Goal: Transaction & Acquisition: Purchase product/service

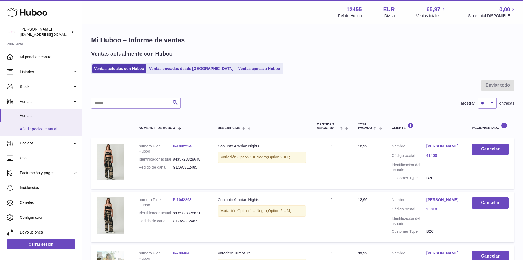
click at [40, 128] on span "Añadir pedido manual" at bounding box center [49, 128] width 58 height 5
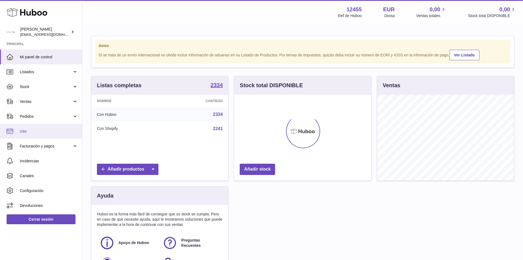
scroll to position [86, 137]
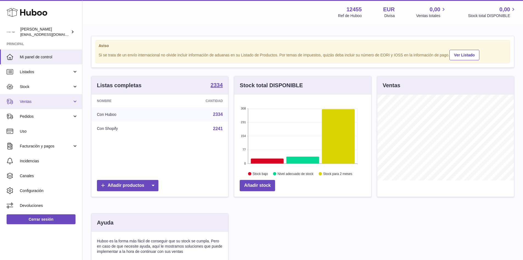
click at [58, 106] on link "Ventas" at bounding box center [41, 101] width 82 height 15
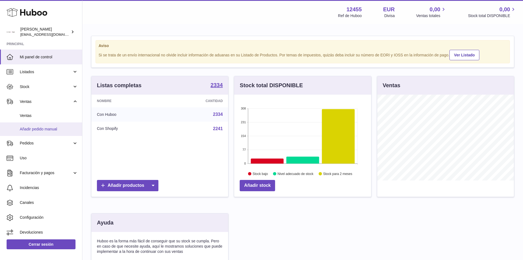
click at [48, 130] on span "Añadir pedido manual" at bounding box center [49, 128] width 58 height 5
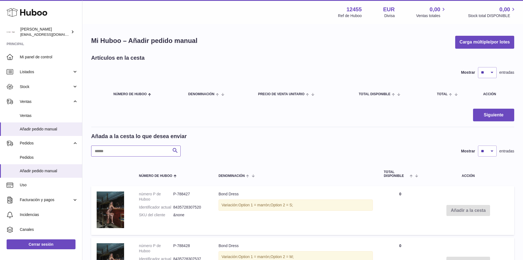
click at [126, 152] on input "text" at bounding box center [136, 150] width 90 height 11
click at [162, 154] on input "text" at bounding box center [136, 150] width 90 height 11
type input "********"
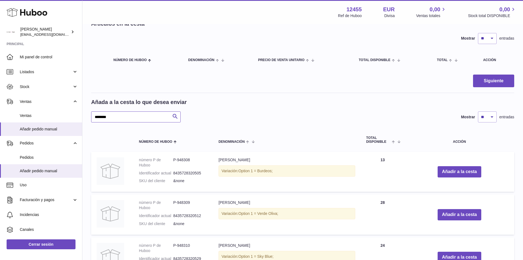
scroll to position [82, 0]
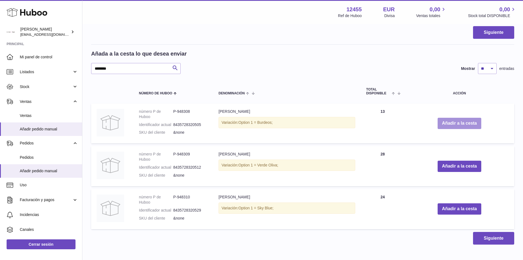
click at [456, 121] on button "Añadir a la cesta" at bounding box center [460, 123] width 44 height 11
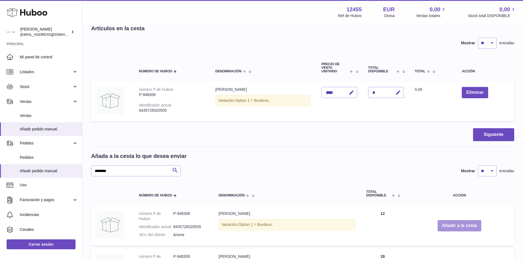
scroll to position [0, 0]
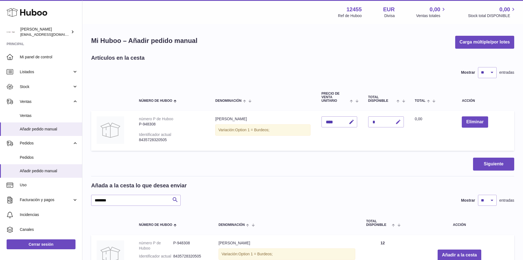
click at [399, 122] on icon "button" at bounding box center [399, 122] width 6 height 6
click at [371, 122] on input "*" at bounding box center [386, 121] width 36 height 11
click at [376, 122] on input "*" at bounding box center [386, 121] width 36 height 11
type input "*"
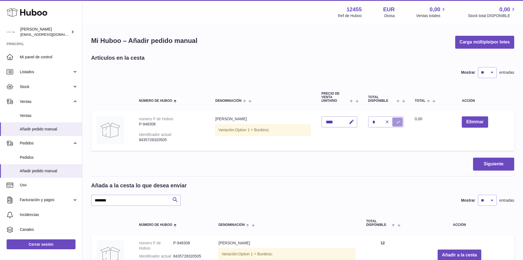
click at [395, 124] on button "submit" at bounding box center [398, 121] width 10 height 9
click at [122, 204] on input "********" at bounding box center [136, 200] width 90 height 11
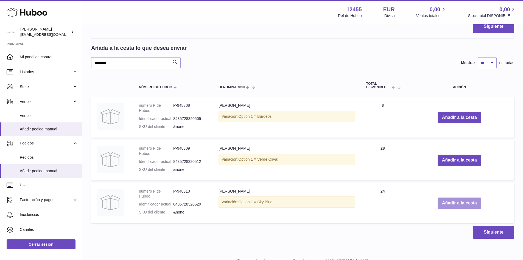
click at [451, 206] on button "Añadir a la cesta" at bounding box center [460, 202] width 44 height 11
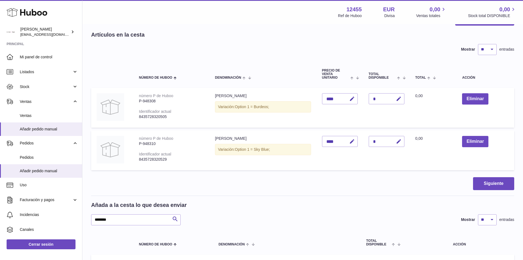
scroll to position [0, 0]
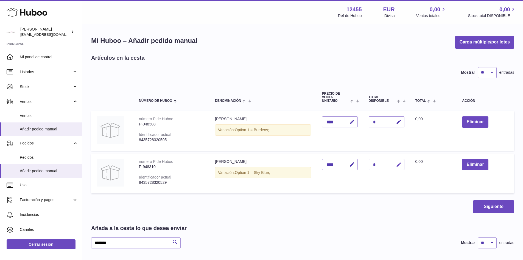
click at [400, 165] on icon "button" at bounding box center [399, 165] width 6 height 6
click at [376, 165] on input "*" at bounding box center [387, 164] width 36 height 11
type input "*"
click at [401, 162] on icon "submit" at bounding box center [399, 164] width 5 height 5
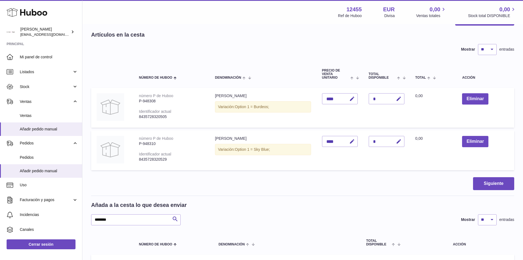
scroll to position [55, 0]
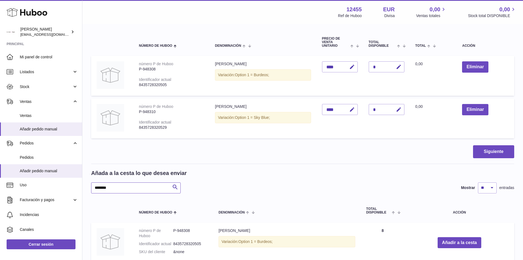
click at [115, 190] on input "********" at bounding box center [136, 187] width 90 height 11
type input "******"
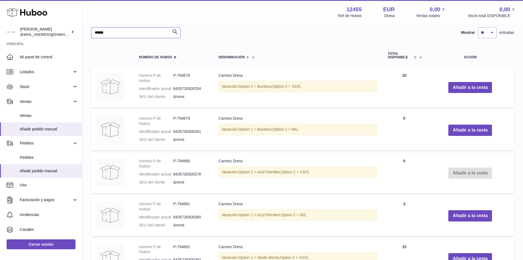
scroll to position [247, 0]
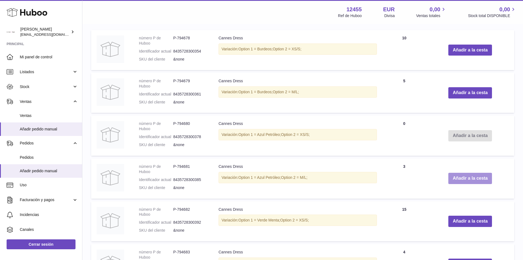
click at [460, 178] on button "Añadir a la cesta" at bounding box center [471, 178] width 44 height 11
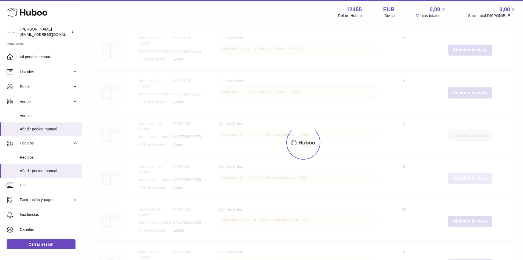
scroll to position [290, 0]
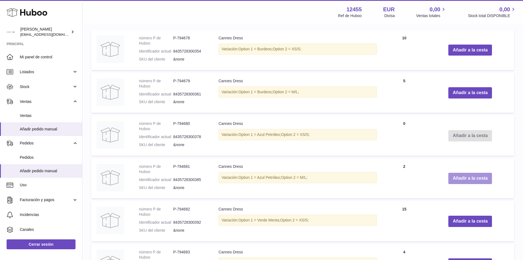
click at [468, 179] on button "Añadir a la cesta" at bounding box center [471, 178] width 44 height 11
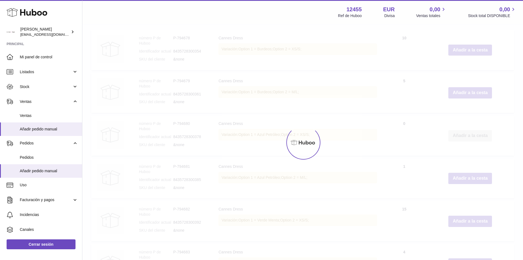
type input "*"
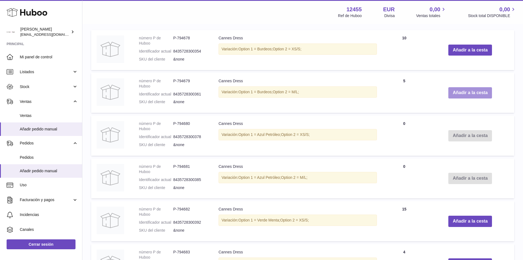
click at [464, 92] on button "Añadir a la cesta" at bounding box center [471, 92] width 44 height 11
click at [475, 95] on button "Añadir a la cesta" at bounding box center [471, 92] width 44 height 11
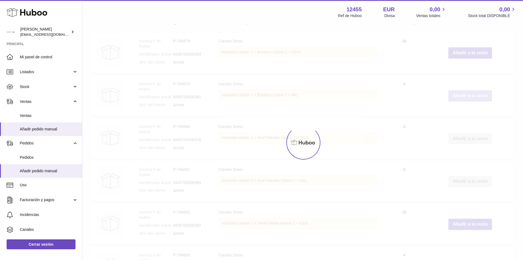
scroll to position [332, 0]
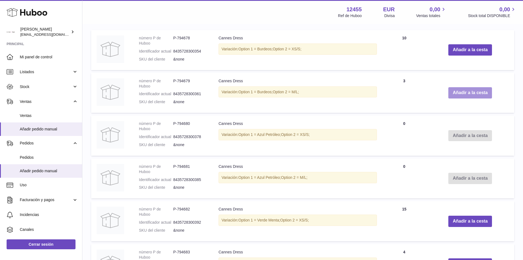
click at [475, 95] on button "Añadir a la cesta" at bounding box center [471, 92] width 44 height 11
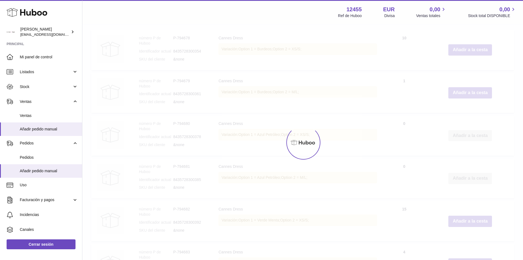
type input "*"
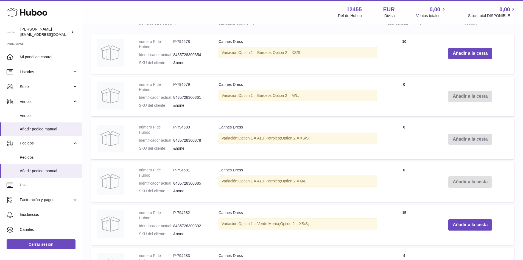
scroll to position [305, 0]
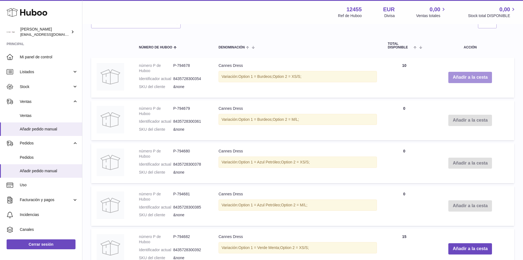
click at [465, 78] on button "Añadir a la cesta" at bounding box center [471, 77] width 44 height 11
click at [476, 78] on button "Añadir a la cesta" at bounding box center [471, 77] width 44 height 11
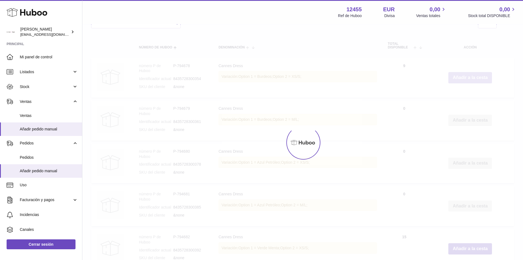
scroll to position [348, 0]
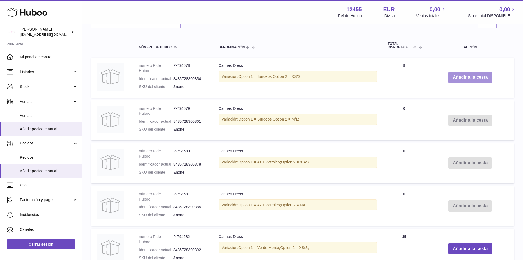
click at [476, 78] on button "Añadir a la cesta" at bounding box center [471, 77] width 44 height 11
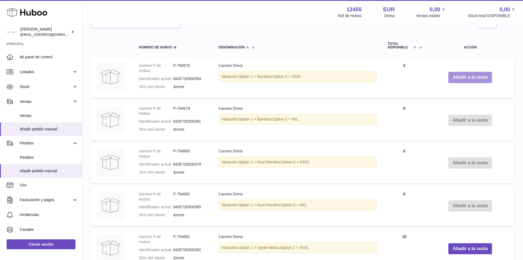
click at [476, 78] on button "Añadir a la cesta" at bounding box center [471, 77] width 44 height 11
click at [475, 79] on button "Añadir a la cesta" at bounding box center [471, 77] width 44 height 11
click at [477, 78] on button "Añadir a la cesta" at bounding box center [471, 77] width 44 height 11
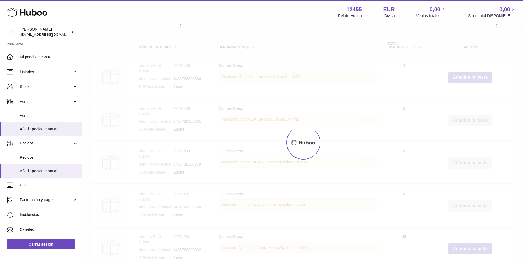
type input "**"
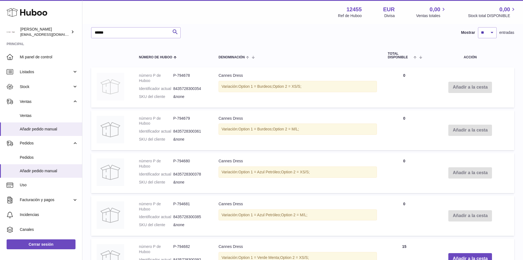
scroll to position [265, 0]
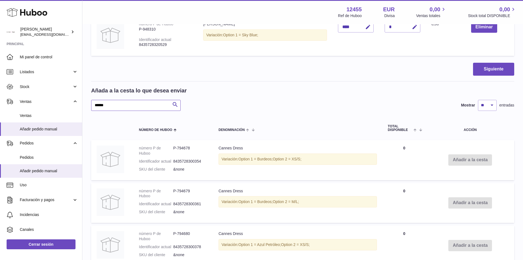
click at [121, 102] on input "******" at bounding box center [136, 105] width 90 height 11
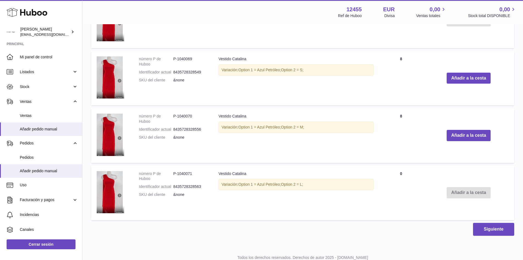
scroll to position [545, 0]
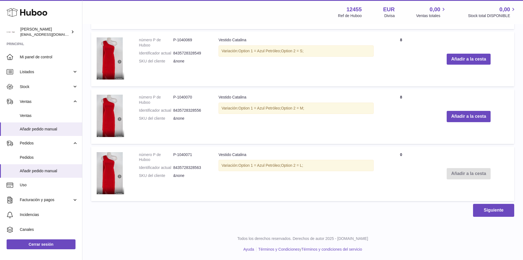
drag, startPoint x: 309, startPoint y: 165, endPoint x: 187, endPoint y: 159, distance: 121.9
click at [187, 159] on tr "número P de Huboo P-1040071 Identificador actual 8435728328563 SKU del cliente …" at bounding box center [302, 173] width 423 height 54
click at [282, 173] on td "Vestido [PERSON_NAME] Variación: Option 1 = Azul Petróleo; Option 2 = L;" at bounding box center [296, 173] width 166 height 54
drag, startPoint x: 218, startPoint y: 154, endPoint x: 337, endPoint y: 173, distance: 120.5
click at [337, 173] on td "Vestido [PERSON_NAME] Variación: Option 1 = Azul Petróleo; Option 2 = L;" at bounding box center [296, 173] width 166 height 54
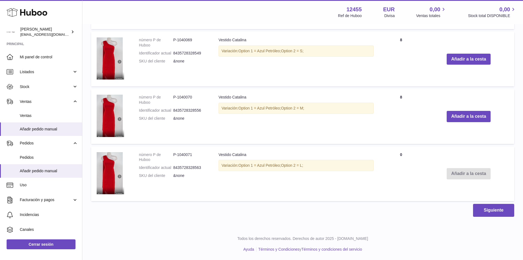
click at [325, 170] on div "Variación: Option 1 = Azul Petróleo; Option 2 = L;" at bounding box center [296, 165] width 155 height 11
drag, startPoint x: 309, startPoint y: 166, endPoint x: 206, endPoint y: 148, distance: 104.7
click at [206, 148] on tr "número P de Huboo P-1040071 Identificador actual 8435728328563 SKU del cliente …" at bounding box center [302, 173] width 423 height 54
click at [168, 171] on dl "número P de Huboo P-1040071 Identificador actual 8435728328563 SKU del cliente …" at bounding box center [173, 166] width 69 height 29
drag, startPoint x: 139, startPoint y: 154, endPoint x: 327, endPoint y: 178, distance: 189.5
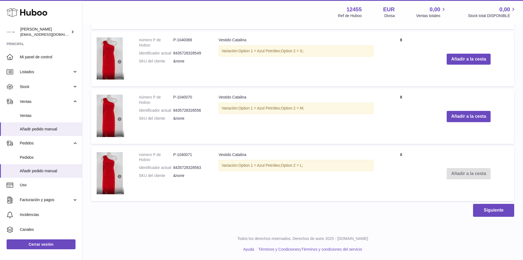
click at [327, 178] on tr "número P de Huboo P-1040071 Identificador actual 8435728328563 SKU del cliente …" at bounding box center [302, 173] width 423 height 54
click at [256, 171] on td "Vestido [PERSON_NAME] Variación: Option 1 = Azul Petróleo; Option 2 = L;" at bounding box center [296, 173] width 166 height 54
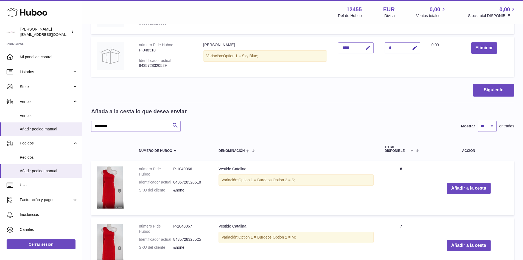
scroll to position [160, 0]
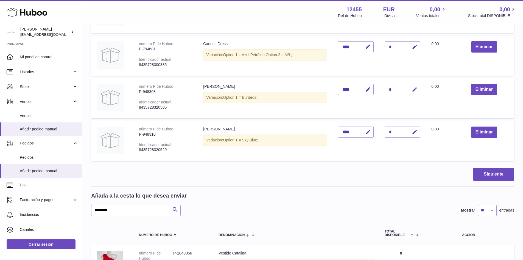
click at [125, 211] on input "********" at bounding box center [136, 210] width 90 height 11
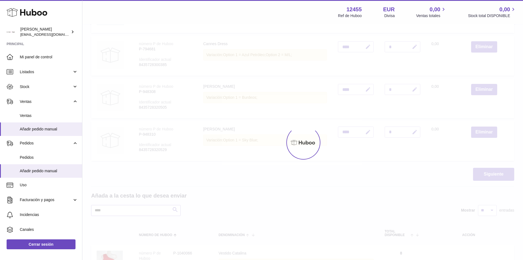
type input "****"
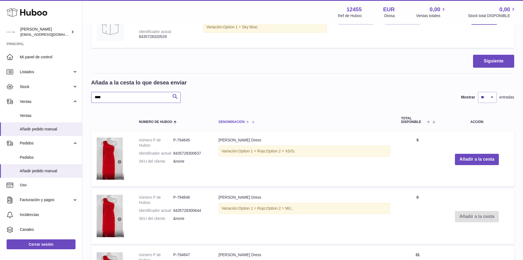
scroll to position [298, 0]
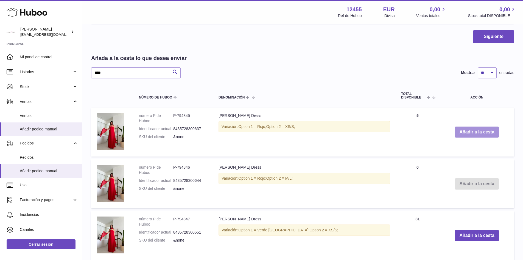
click at [464, 132] on button "Añadir a la cesta" at bounding box center [477, 131] width 44 height 11
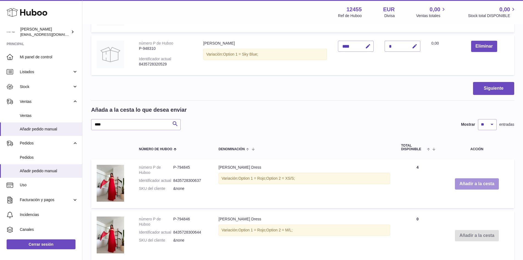
scroll to position [349, 0]
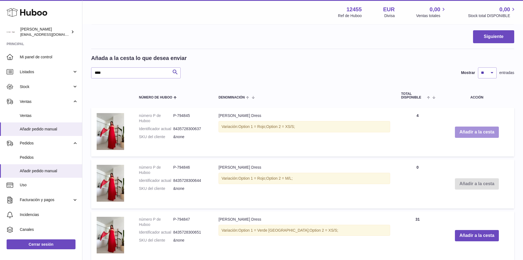
click at [469, 131] on button "Añadir a la cesta" at bounding box center [477, 131] width 44 height 11
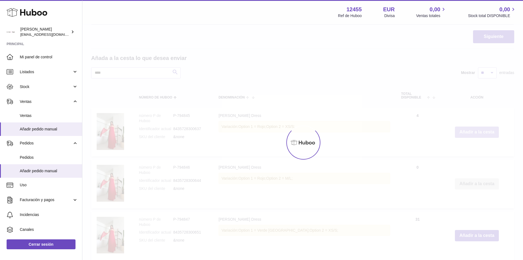
click at [469, 131] on button "Añadir a la cesta" at bounding box center [477, 131] width 44 height 11
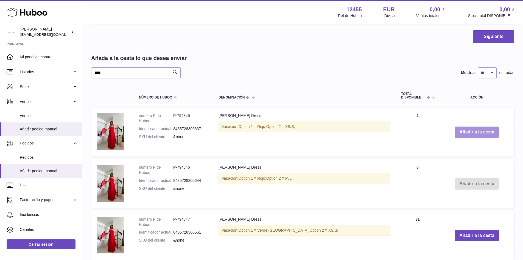
click at [469, 131] on button "Añadir a la cesta" at bounding box center [477, 131] width 44 height 11
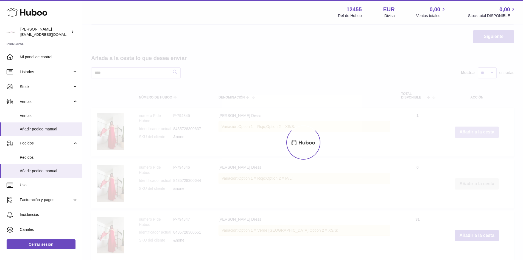
type input "*"
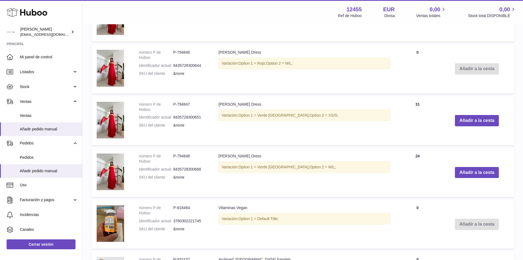
scroll to position [487, 0]
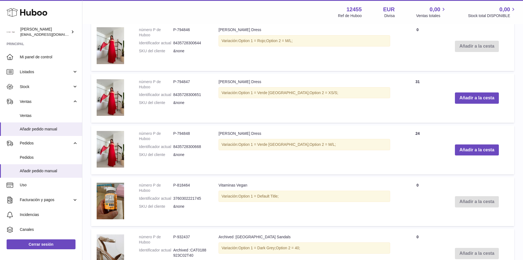
drag, startPoint x: 301, startPoint y: 146, endPoint x: 210, endPoint y: 146, distance: 90.7
click at [211, 146] on tr "número P de Huboo P-794848 Identificador actual 8435728300668 SKU del cliente &…" at bounding box center [302, 149] width 423 height 49
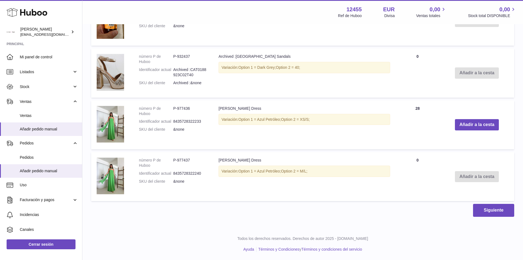
scroll to position [667, 0]
click at [475, 125] on button "Añadir a la cesta" at bounding box center [477, 124] width 44 height 11
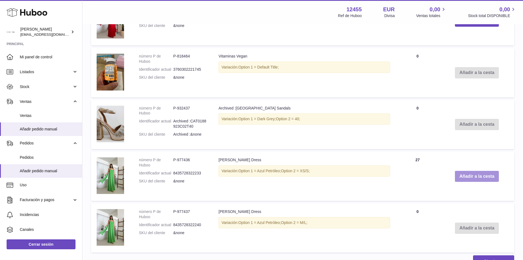
scroll to position [719, 0]
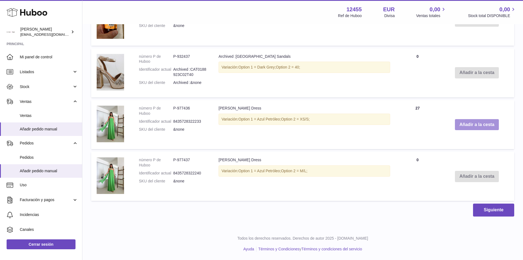
click at [475, 125] on button "Añadir a la cesta" at bounding box center [477, 124] width 44 height 11
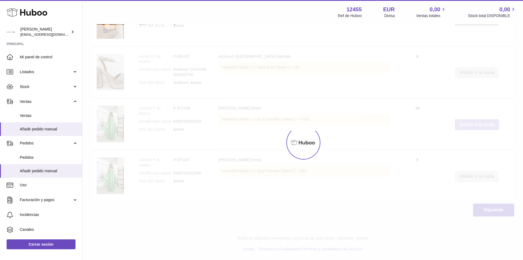
type input "*"
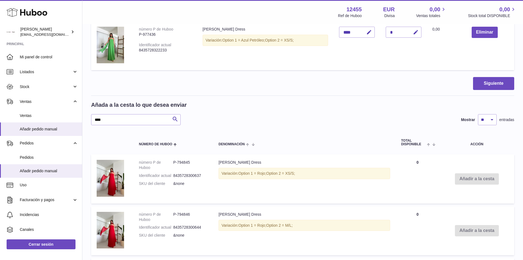
scroll to position [275, 0]
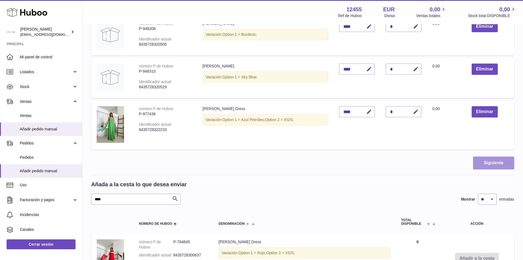
click at [500, 162] on button "Siguiente" at bounding box center [493, 162] width 41 height 13
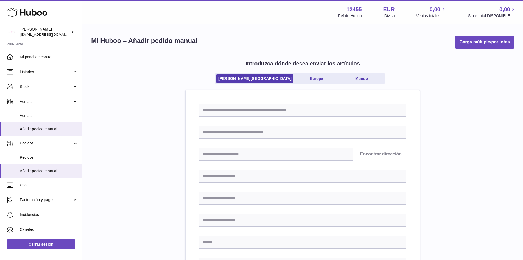
click at [310, 85] on div "[PERSON_NAME][GEOGRAPHIC_DATA] [GEOGRAPHIC_DATA] Mundo" at bounding box center [302, 81] width 175 height 17
click at [306, 82] on link "Europa" at bounding box center [317, 78] width 44 height 9
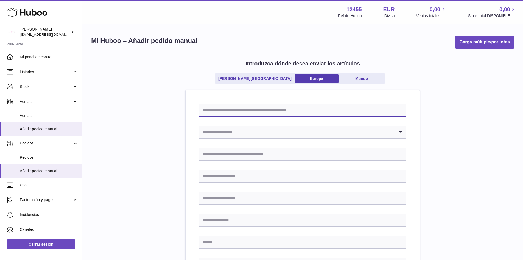
drag, startPoint x: 273, startPoint y: 102, endPoint x: 264, endPoint y: 109, distance: 11.0
click at [267, 107] on input "text" at bounding box center [302, 110] width 207 height 13
drag, startPoint x: 279, startPoint y: 104, endPoint x: 246, endPoint y: 110, distance: 33.7
click at [246, 110] on input "**********" at bounding box center [302, 110] width 207 height 13
type input "**********"
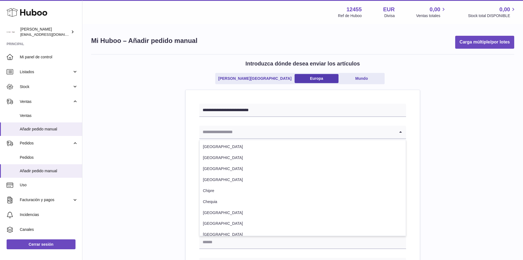
click at [234, 134] on input "Search for option" at bounding box center [297, 132] width 196 height 13
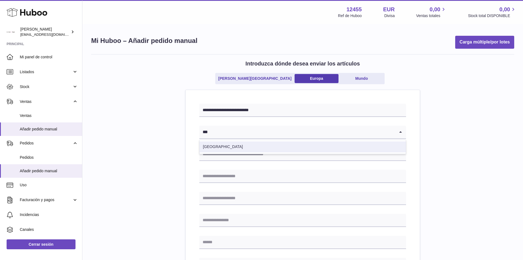
click at [209, 148] on li "[GEOGRAPHIC_DATA]" at bounding box center [303, 146] width 206 height 11
type input "***"
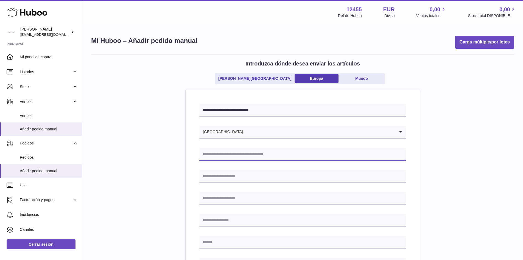
click at [221, 160] on input "text" at bounding box center [302, 154] width 207 height 13
type input "**********"
click at [229, 188] on div "**********" at bounding box center [302, 263] width 207 height 318
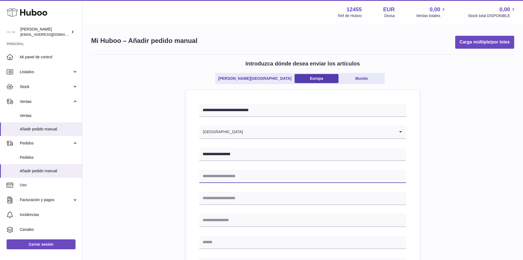
click at [226, 178] on input "text" at bounding box center [302, 176] width 207 height 13
type input "**********"
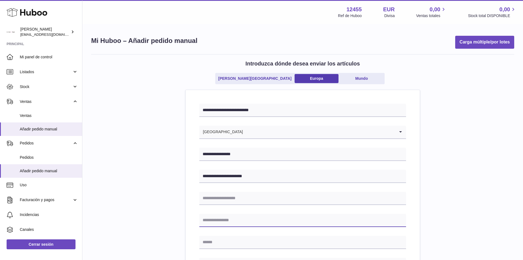
type input "******"
type input "*****"
type input "*********"
type input "**********"
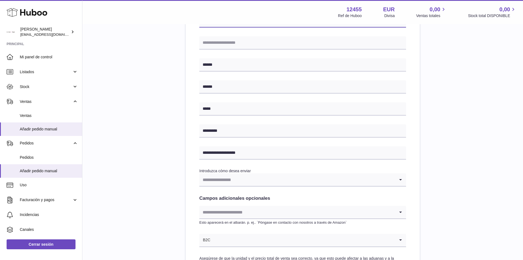
scroll to position [165, 0]
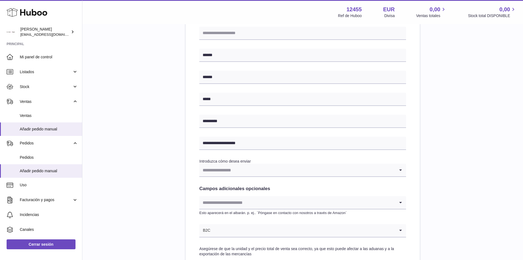
click at [250, 171] on input "Search for option" at bounding box center [297, 169] width 196 height 13
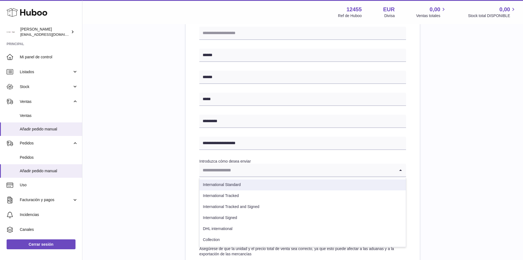
click at [224, 185] on li "International Standard" at bounding box center [303, 184] width 206 height 11
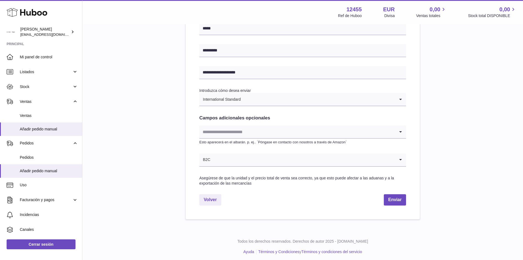
scroll to position [238, 0]
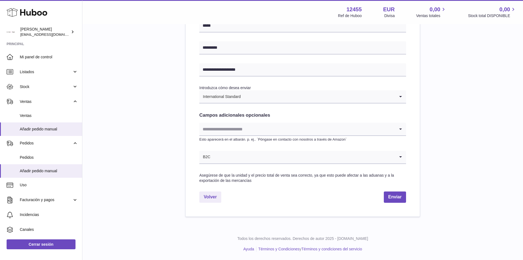
click at [225, 128] on input "Search for option" at bounding box center [297, 129] width 196 height 13
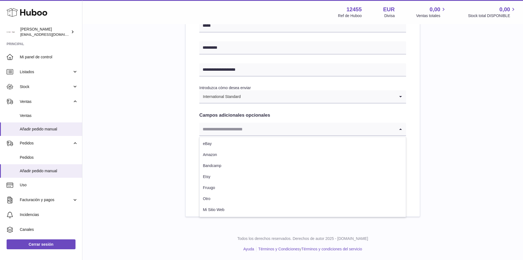
click at [245, 128] on input "Search for option" at bounding box center [297, 129] width 196 height 13
click at [427, 122] on div "**********" at bounding box center [302, 16] width 423 height 401
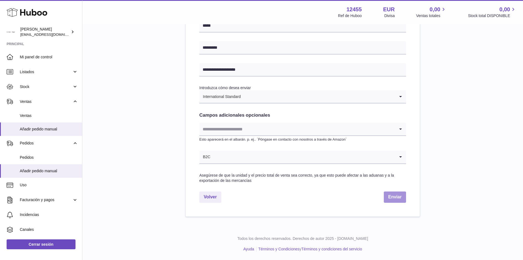
click at [389, 197] on button "Enviar" at bounding box center [395, 196] width 22 height 11
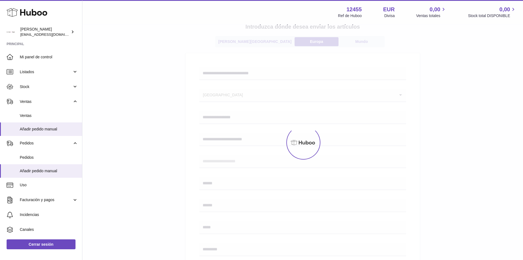
scroll to position [0, 0]
